Goal: Check status: Check status

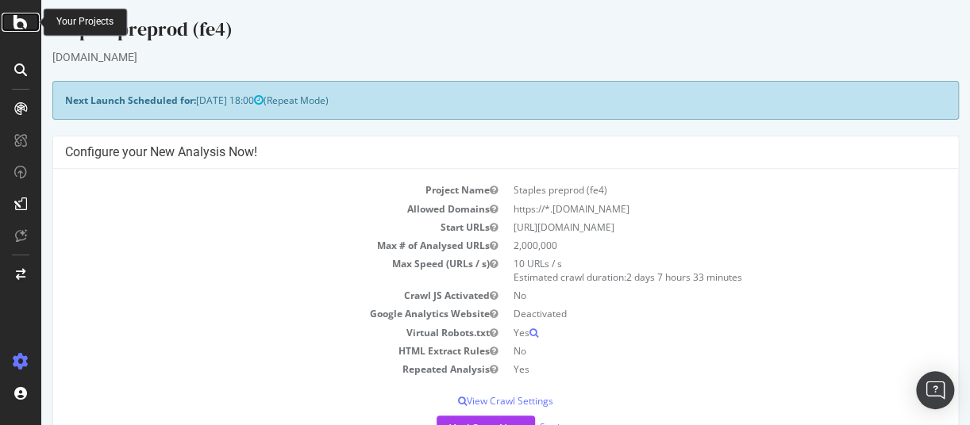
click at [15, 29] on icon at bounding box center [20, 22] width 14 height 19
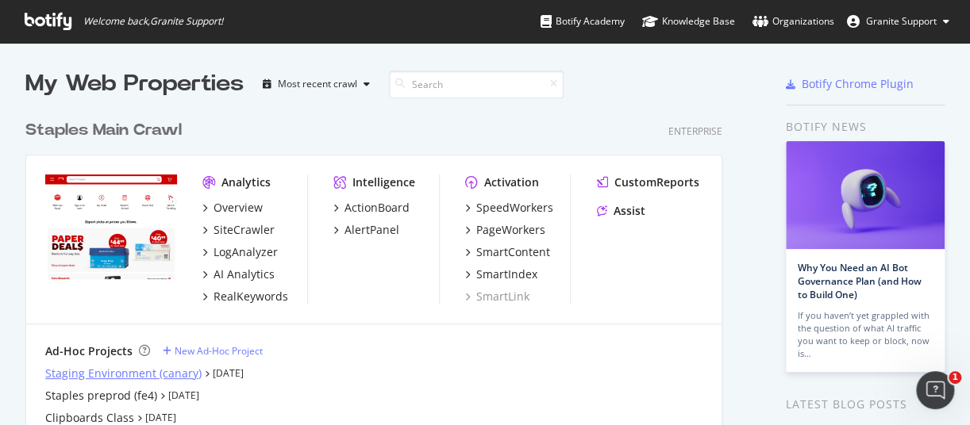
click at [187, 375] on div "Staging Environment (canary)" at bounding box center [123, 374] width 156 height 16
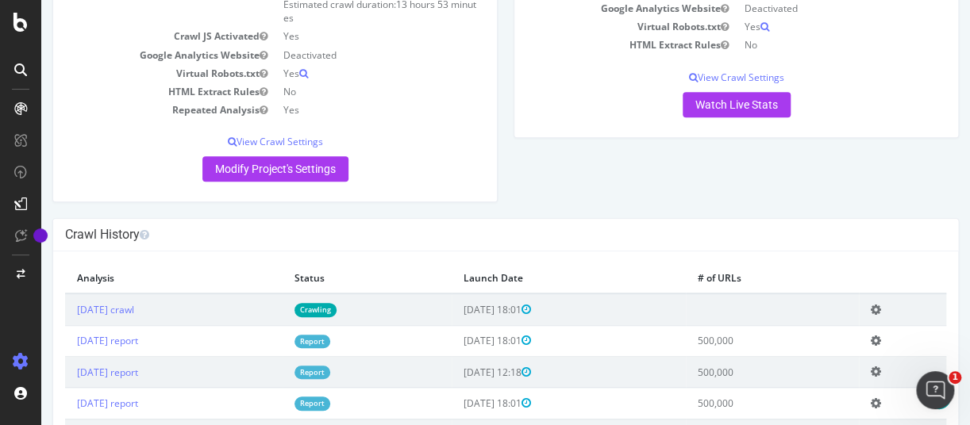
scroll to position [456, 0]
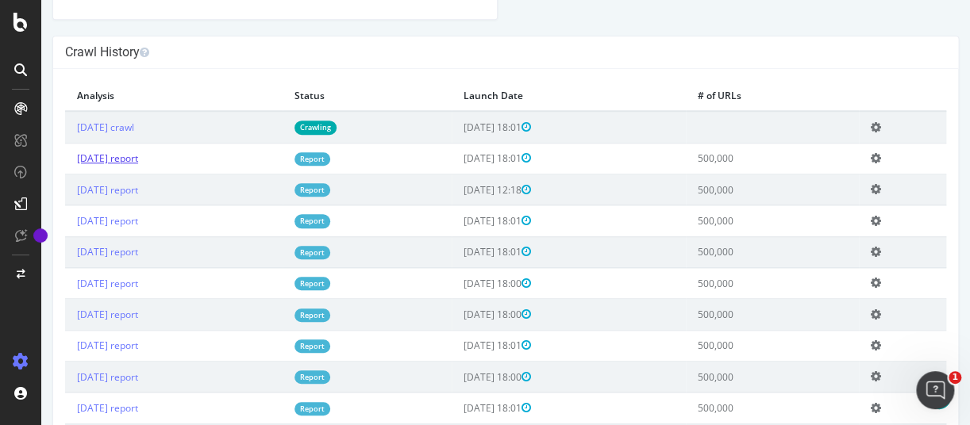
click at [138, 161] on link "[DATE] report" at bounding box center [107, 158] width 61 height 13
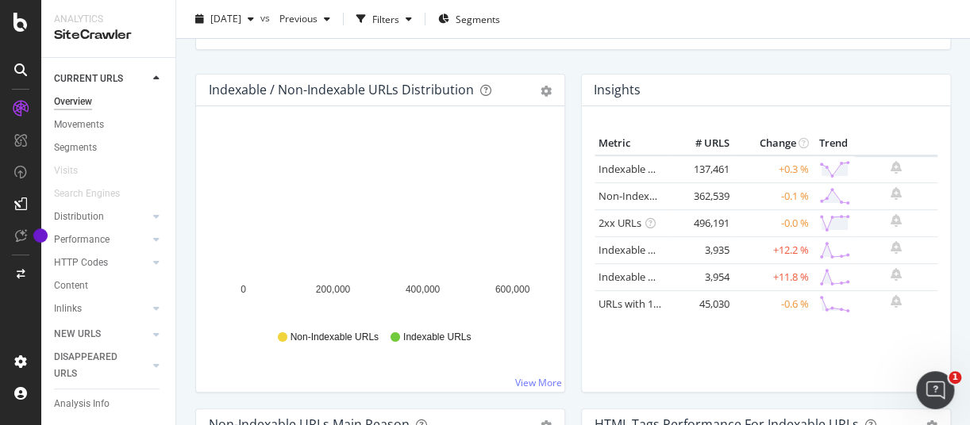
scroll to position [226, 0]
